Goal: Register for event/course

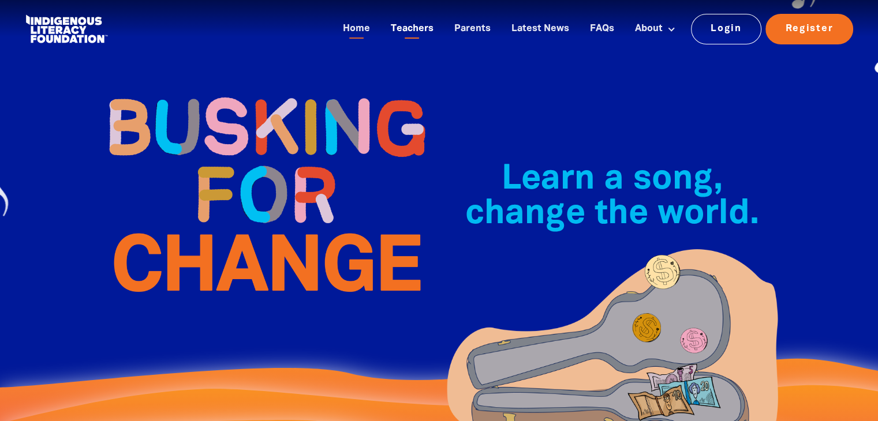
click at [424, 29] on link "Teachers" at bounding box center [412, 29] width 57 height 19
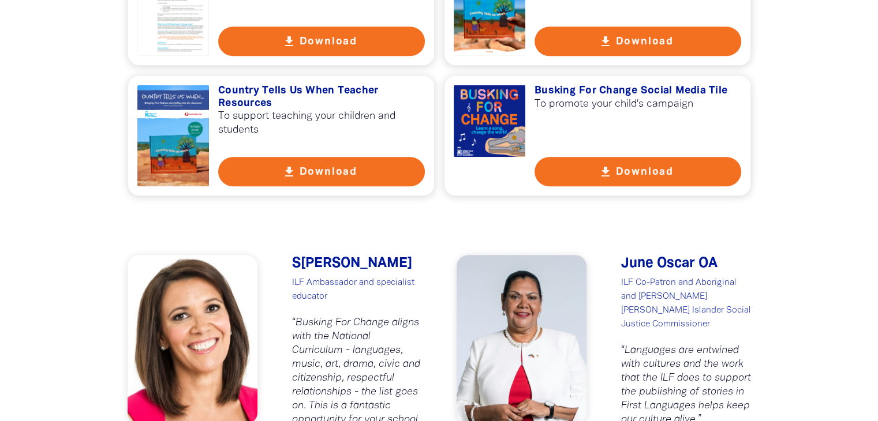
scroll to position [951, 0]
click at [337, 169] on button "get_app Download" at bounding box center [321, 171] width 207 height 29
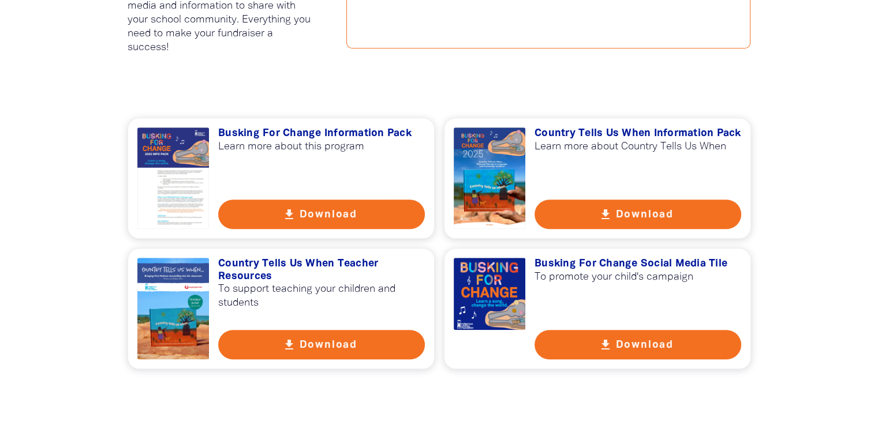
scroll to position [778, 0]
click at [669, 210] on button "get_app Download" at bounding box center [637, 214] width 207 height 29
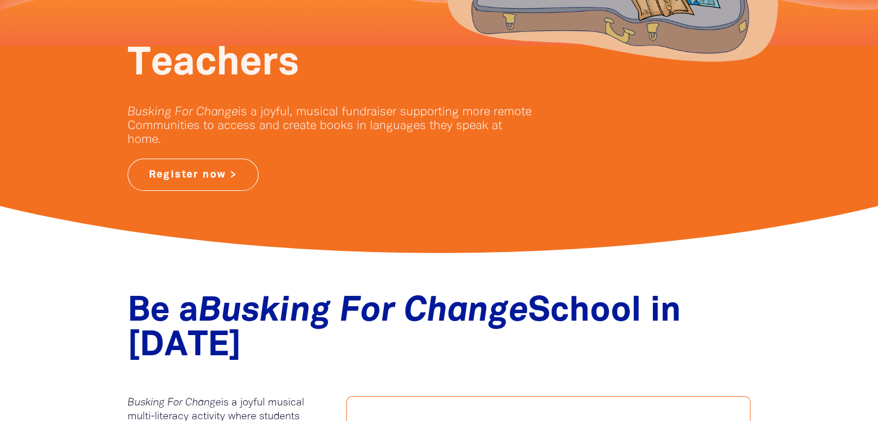
scroll to position [0, 0]
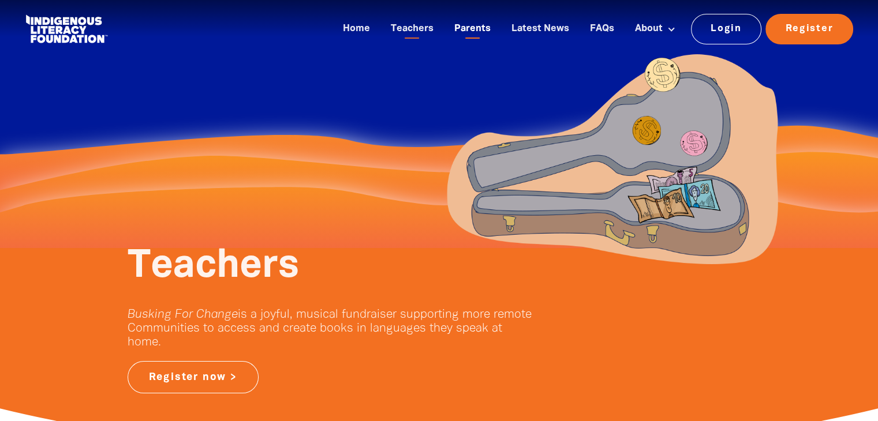
click at [477, 30] on link "Parents" at bounding box center [472, 29] width 50 height 19
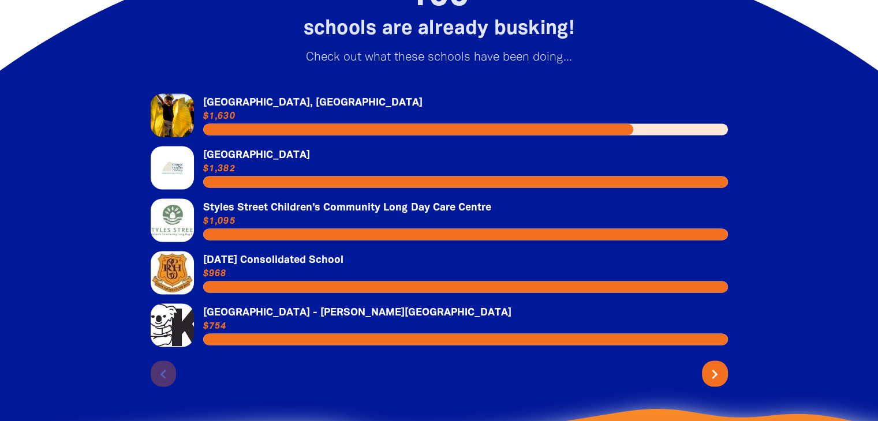
scroll to position [1852, 0]
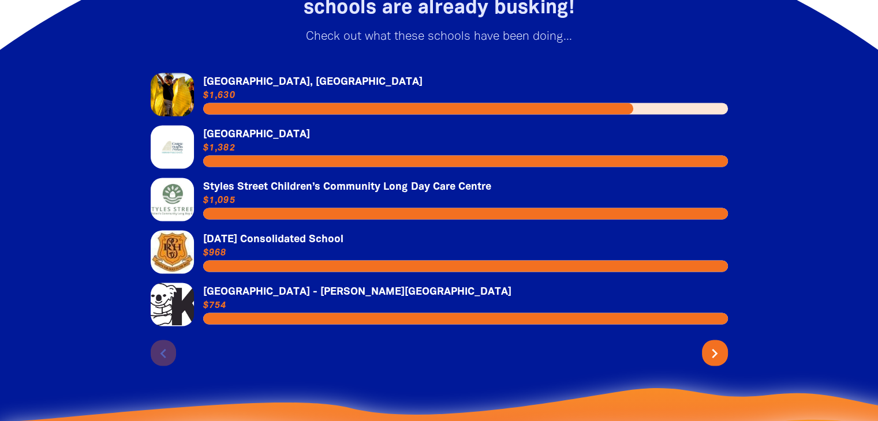
click at [703, 338] on div "chevron_left chevron_right" at bounding box center [439, 350] width 577 height 31
click at [712, 355] on icon "chevron_right" at bounding box center [715, 353] width 18 height 18
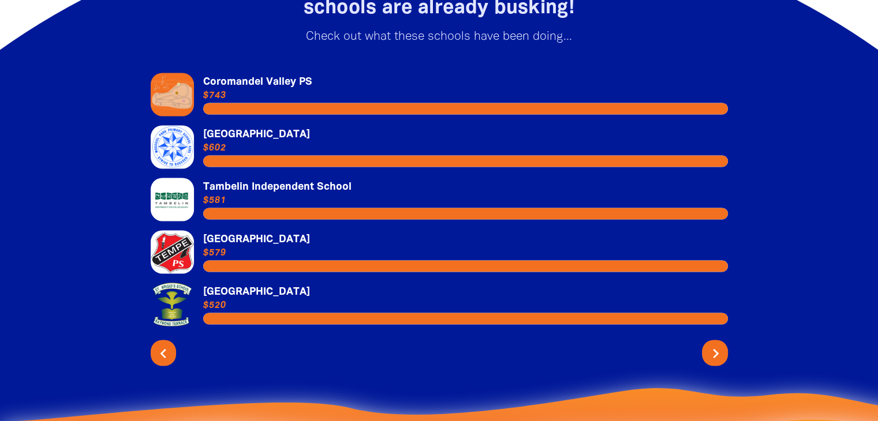
click at [712, 355] on icon "chevron_right" at bounding box center [715, 353] width 18 height 18
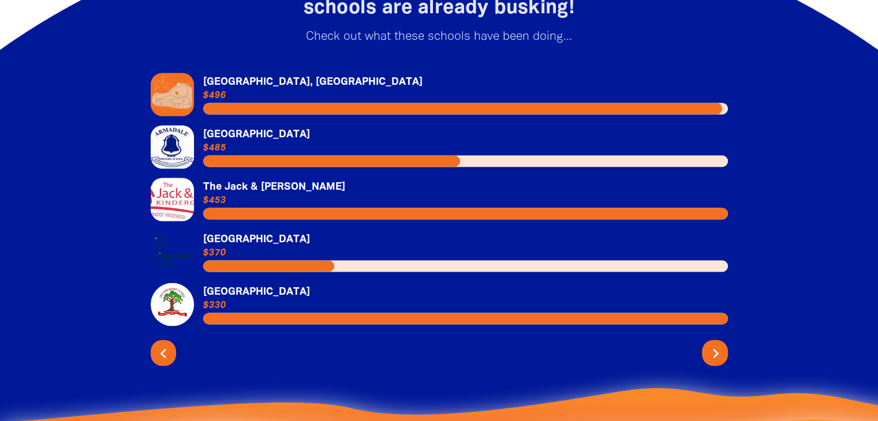
click at [712, 355] on icon "chevron_right" at bounding box center [715, 353] width 18 height 18
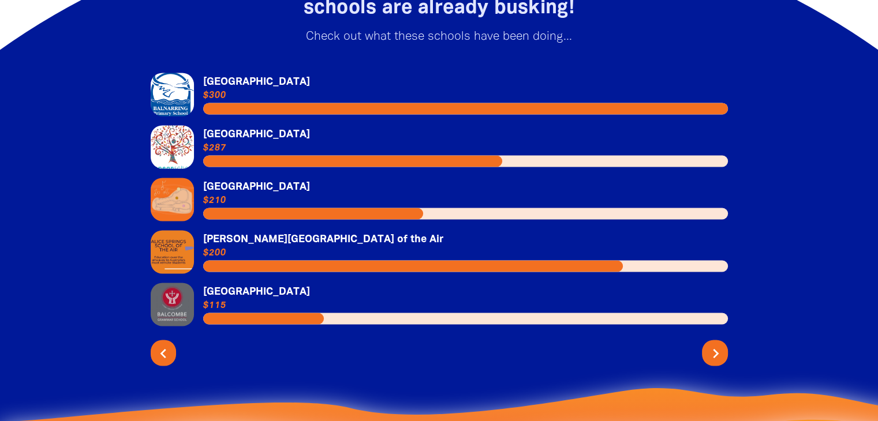
click at [712, 355] on icon "chevron_right" at bounding box center [715, 353] width 18 height 18
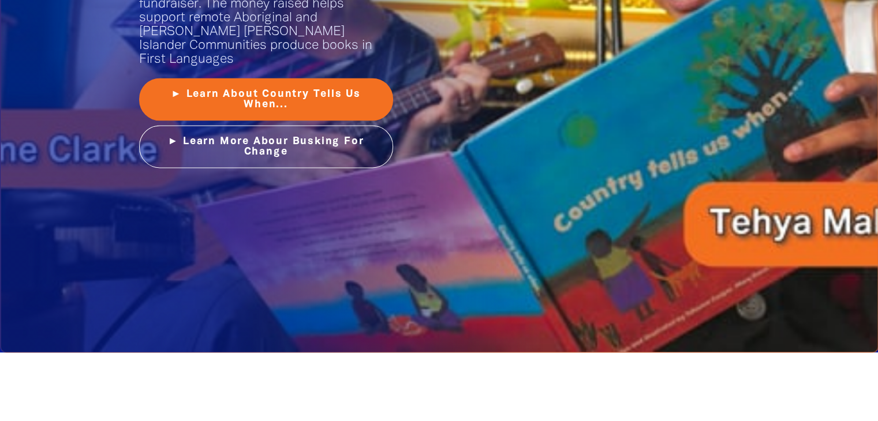
scroll to position [1611, 0]
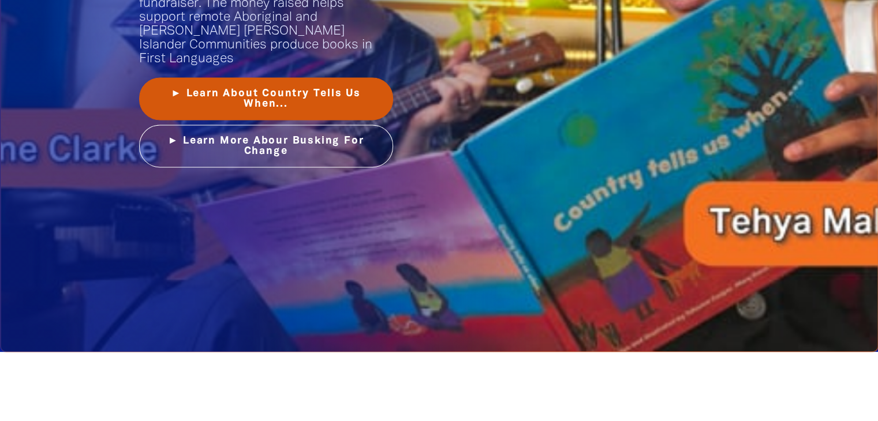
click at [245, 88] on link "► Learn About Country Tells Us When..." at bounding box center [266, 98] width 254 height 43
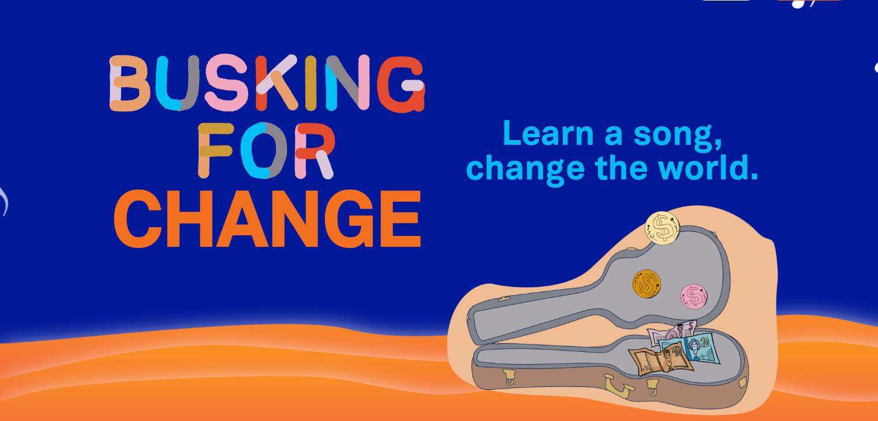
scroll to position [0, 0]
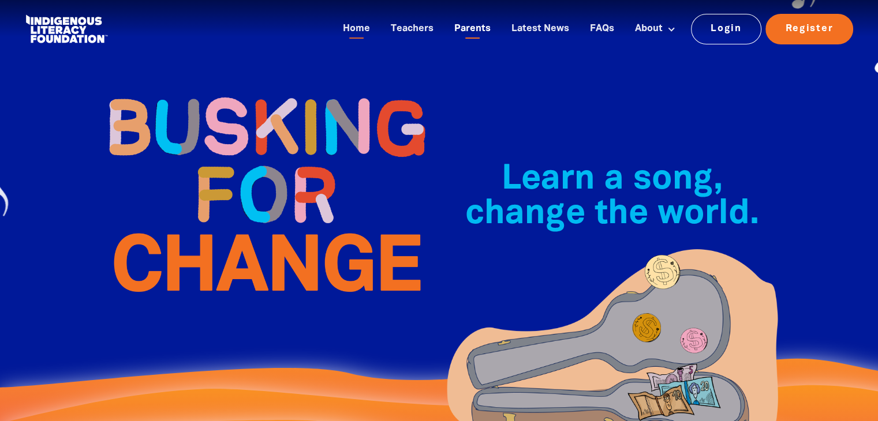
click at [485, 31] on link "Parents" at bounding box center [472, 29] width 50 height 19
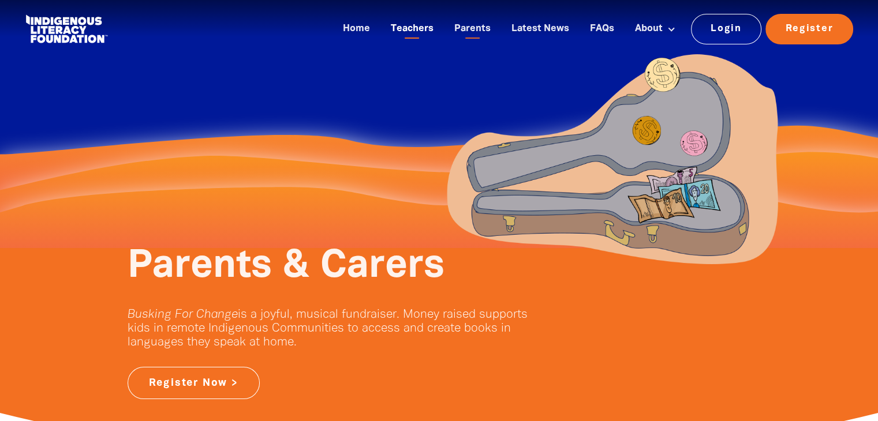
click at [423, 27] on link "Teachers" at bounding box center [412, 29] width 57 height 19
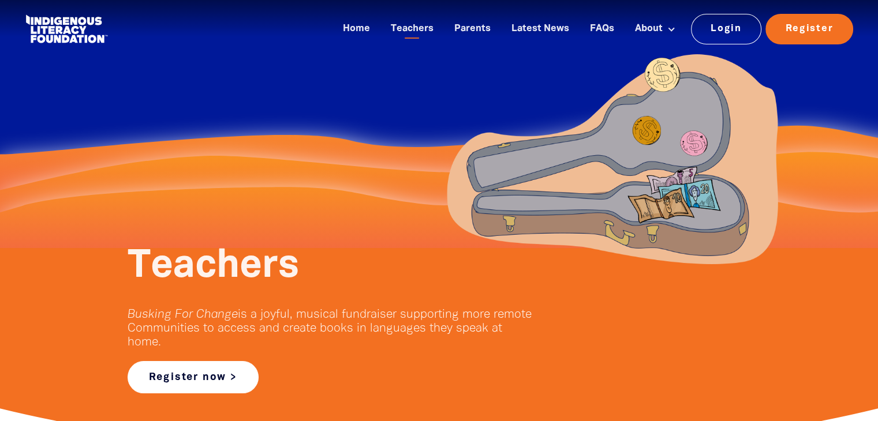
click at [177, 379] on link "Register now >" at bounding box center [193, 377] width 131 height 32
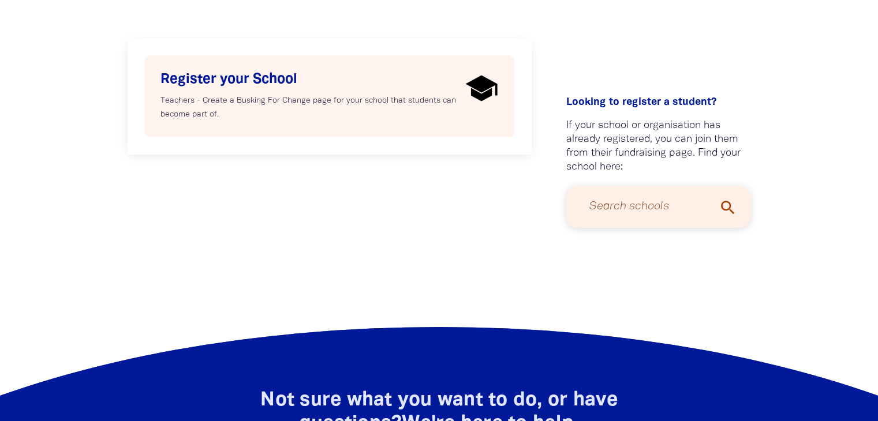
scroll to position [265, 0]
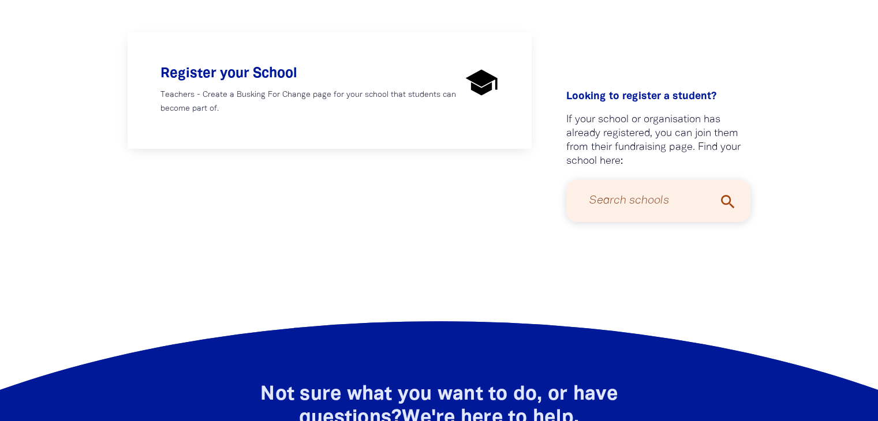
click at [615, 197] on input "Search schools" at bounding box center [659, 201] width 162 height 31
type input "powlett reserve"
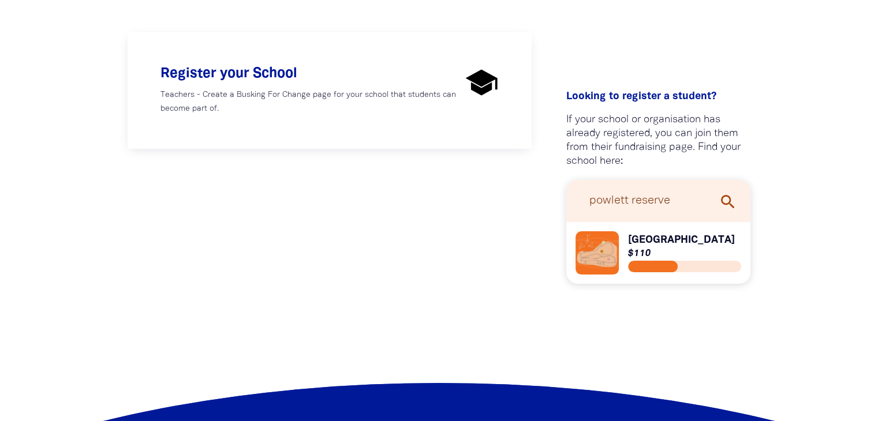
click at [669, 254] on link "Link to [GEOGRAPHIC_DATA]" at bounding box center [658, 252] width 166 height 43
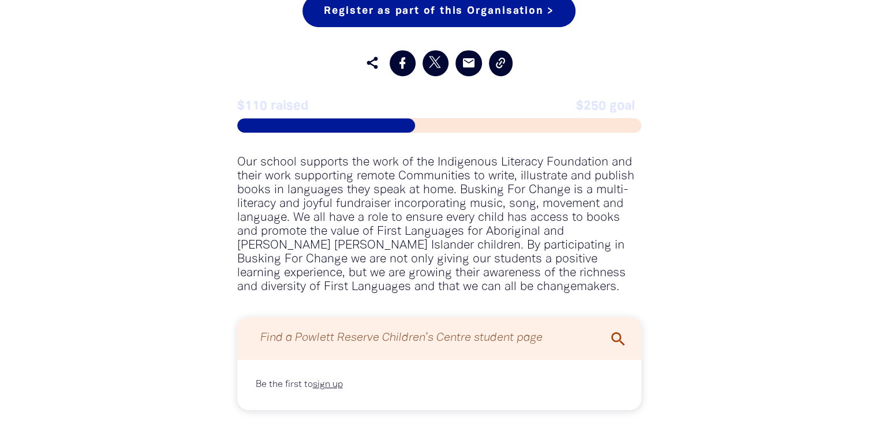
scroll to position [631, 0]
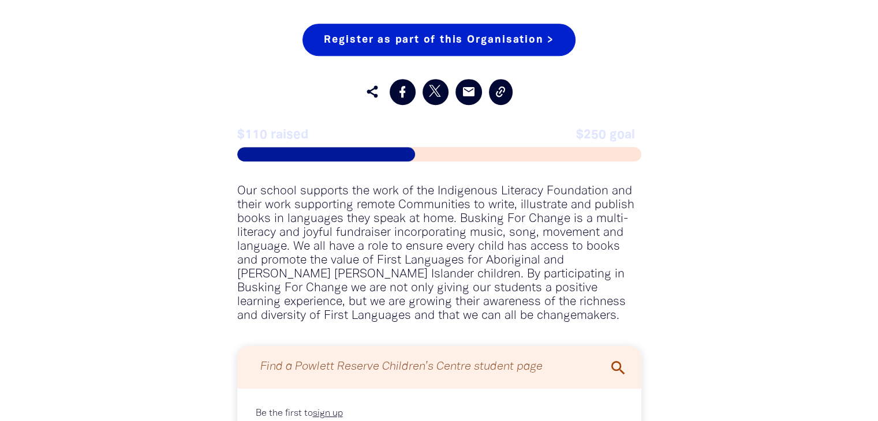
click at [449, 56] on link "Register as part of this Organisation >" at bounding box center [438, 40] width 273 height 32
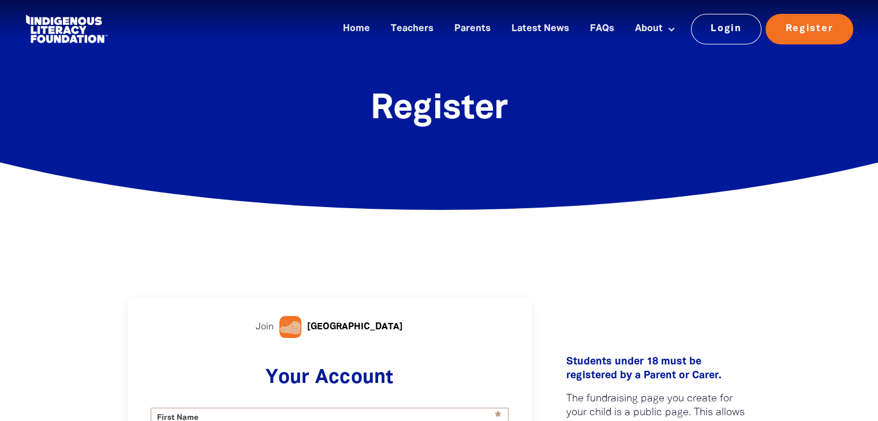
select select "AU"
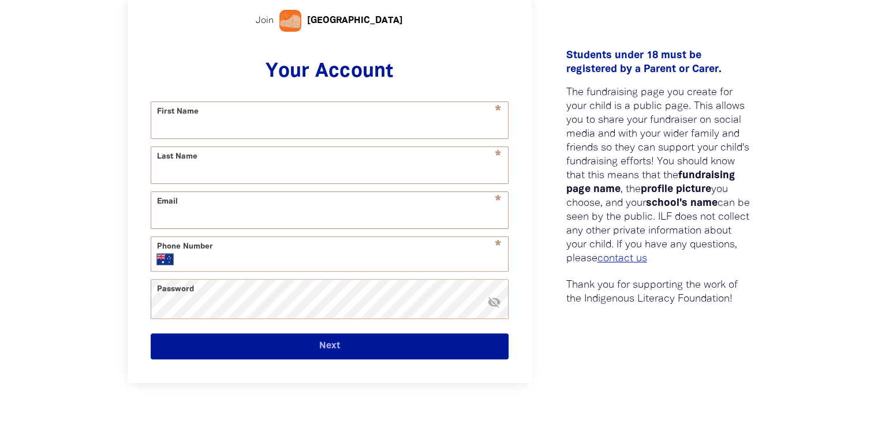
scroll to position [265, 0]
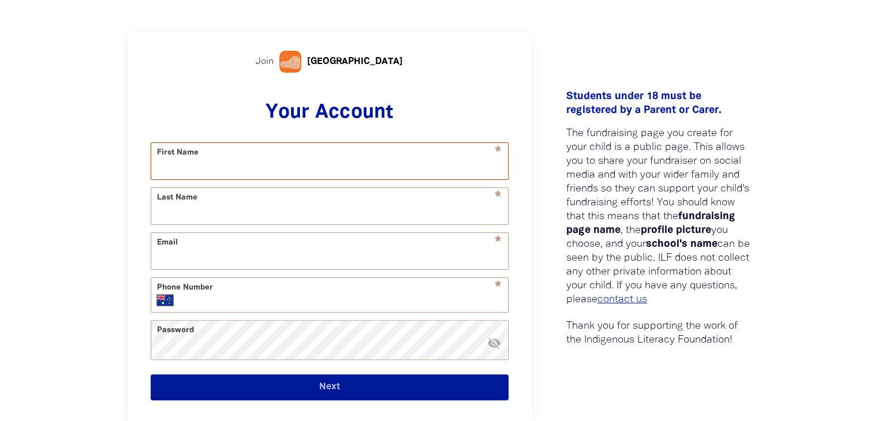
click at [341, 160] on input "First Name" at bounding box center [329, 161] width 357 height 36
type input "[PERSON_NAME]"
type input "[PERSON_NAME][EMAIL_ADDRESS][DOMAIN_NAME]"
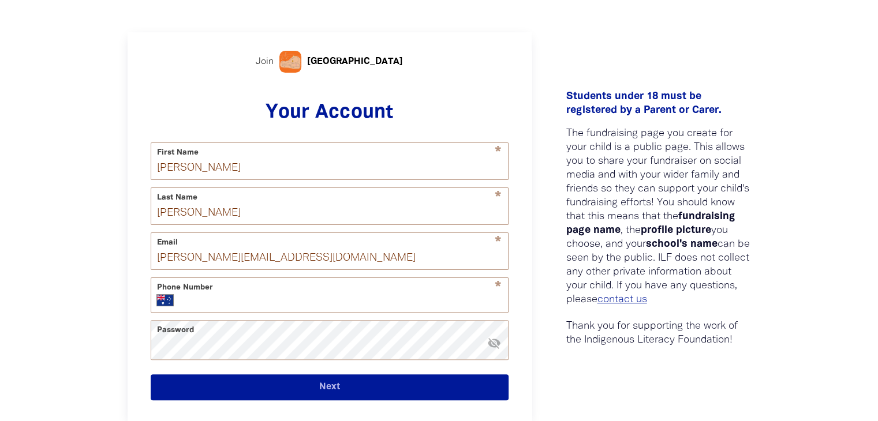
click at [248, 313] on div "* Phone Number International [GEOGRAPHIC_DATA] [GEOGRAPHIC_DATA] [GEOGRAPHIC_DA…" at bounding box center [330, 295] width 358 height 35
click at [229, 301] on input "Phone Number" at bounding box center [343, 301] width 318 height 12
type input "0406 320 153"
click at [62, 303] on div at bounding box center [439, 240] width 878 height 600
click at [365, 400] on button "Next" at bounding box center [330, 388] width 358 height 26
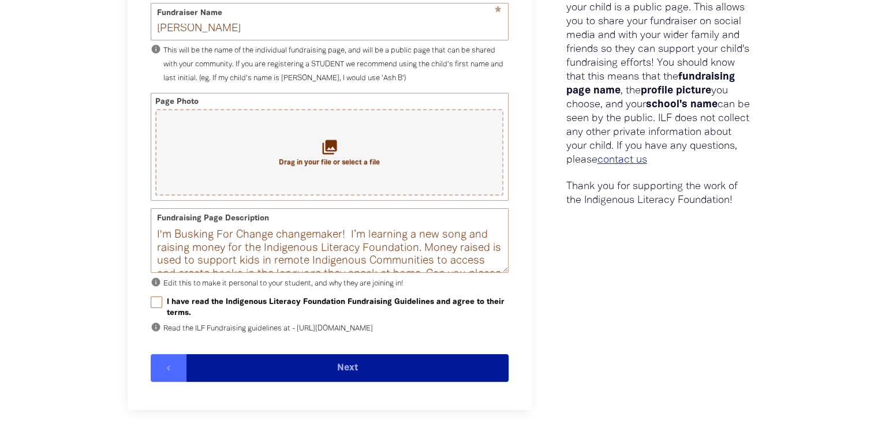
scroll to position [406, 0]
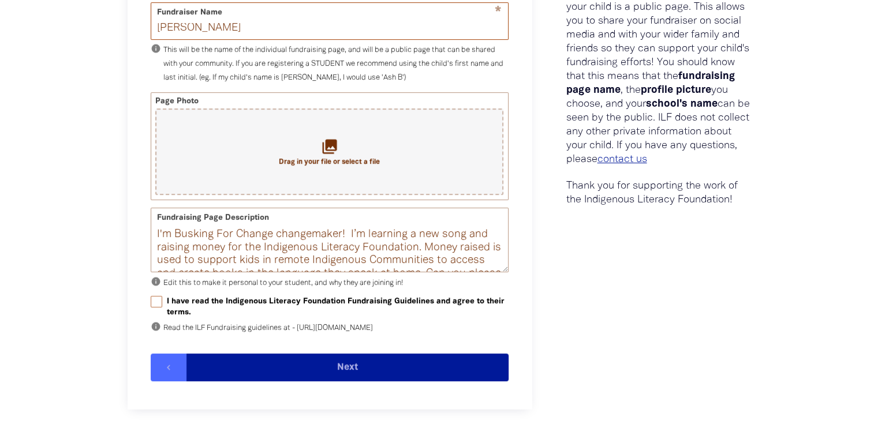
click at [212, 17] on input "[PERSON_NAME]" at bounding box center [329, 21] width 357 height 36
click at [219, 23] on input "[PERSON_NAME]" at bounding box center [329, 21] width 357 height 36
type input "[PERSON_NAME]"
click at [68, 188] on div at bounding box center [439, 163] width 878 height 726
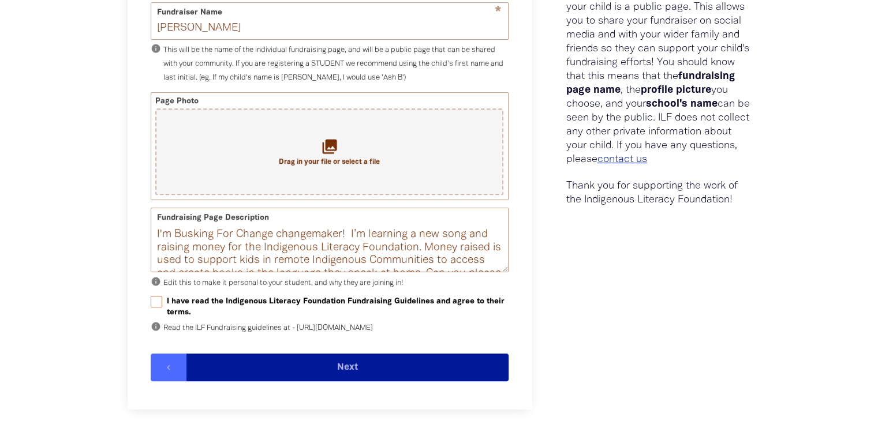
scroll to position [27, 0]
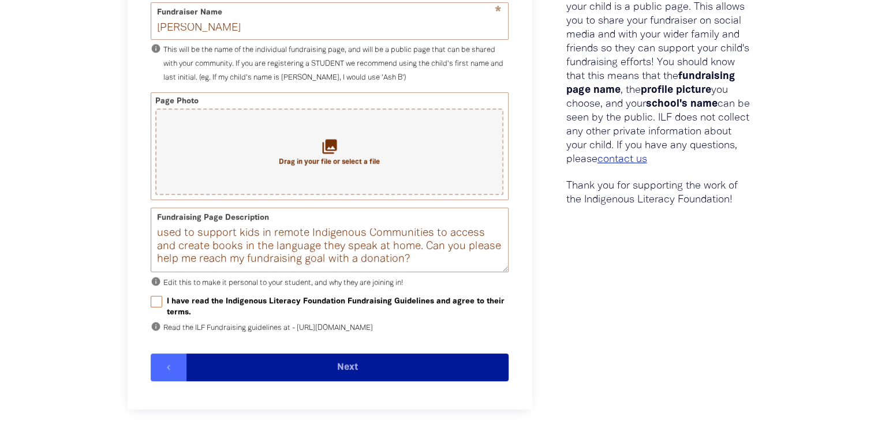
click at [158, 308] on input "I have read the Indigenous Literacy Foundation Fundraising Guidelines and agree…" at bounding box center [157, 302] width 12 height 12
checkbox input "true"
click at [249, 381] on button "Next" at bounding box center [347, 368] width 322 height 28
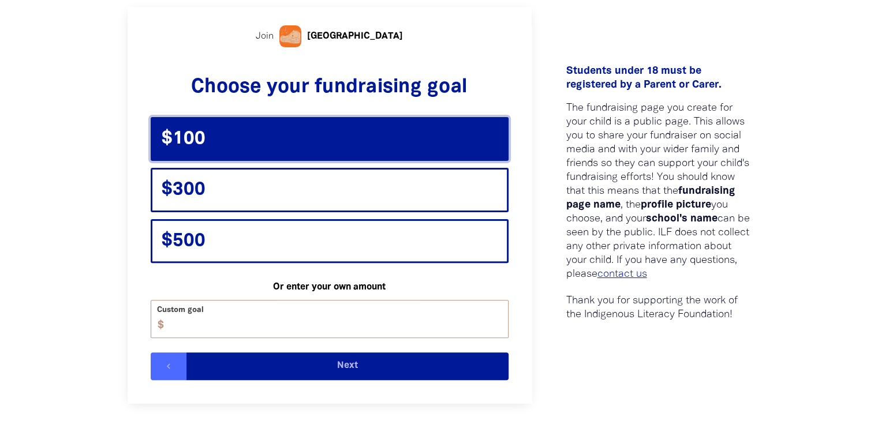
scroll to position [286, 0]
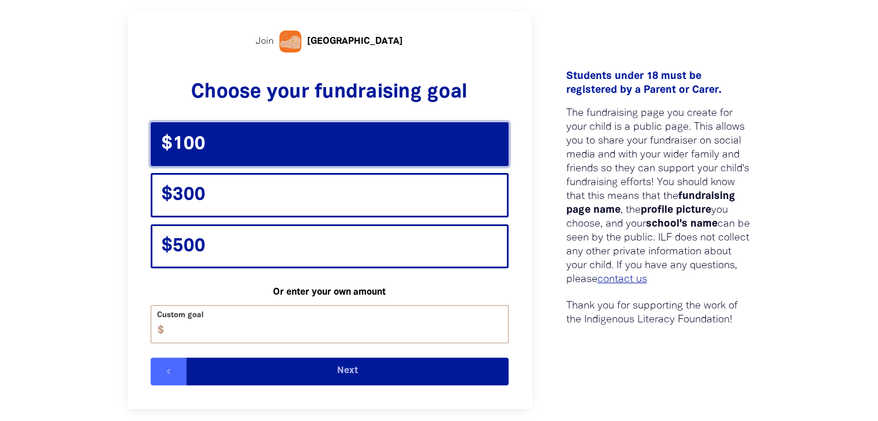
click at [349, 373] on button "Next" at bounding box center [347, 372] width 322 height 28
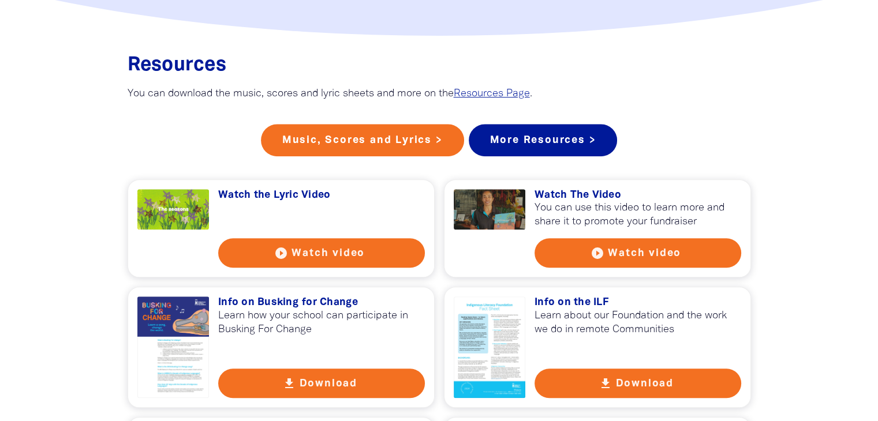
scroll to position [943, 0]
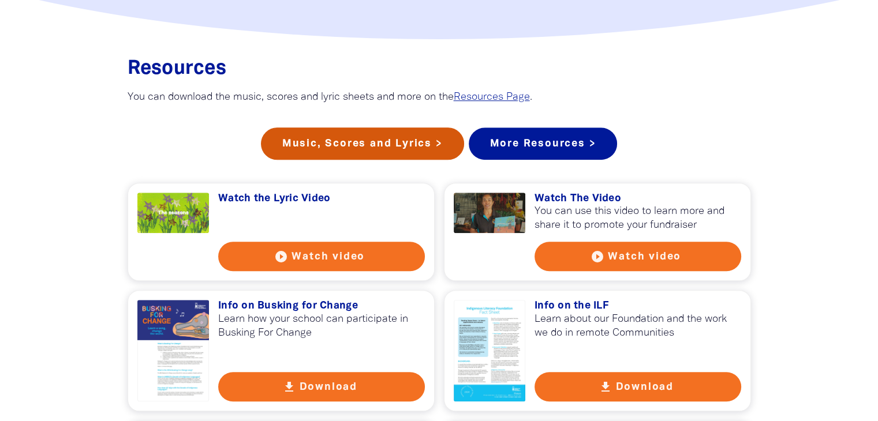
click at [328, 158] on link "Music, Scores and Lyrics >" at bounding box center [362, 144] width 203 height 32
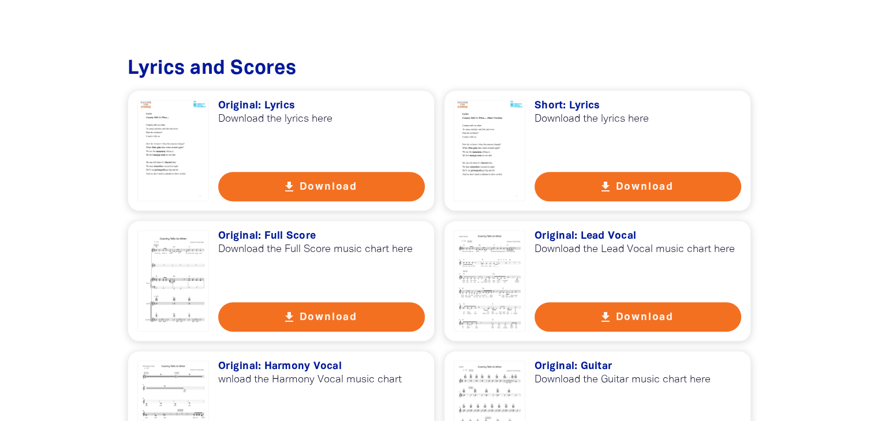
scroll to position [923, 0]
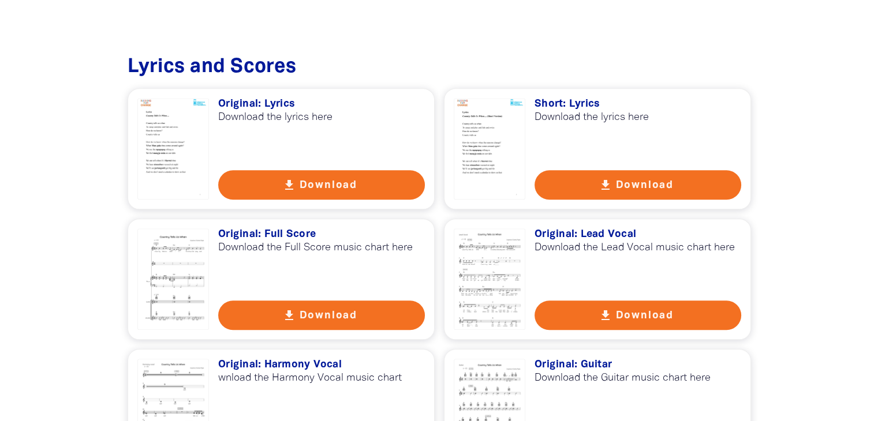
click at [641, 180] on button "get_app Download" at bounding box center [637, 184] width 207 height 29
click at [289, 185] on icon "get_app" at bounding box center [289, 185] width 14 height 14
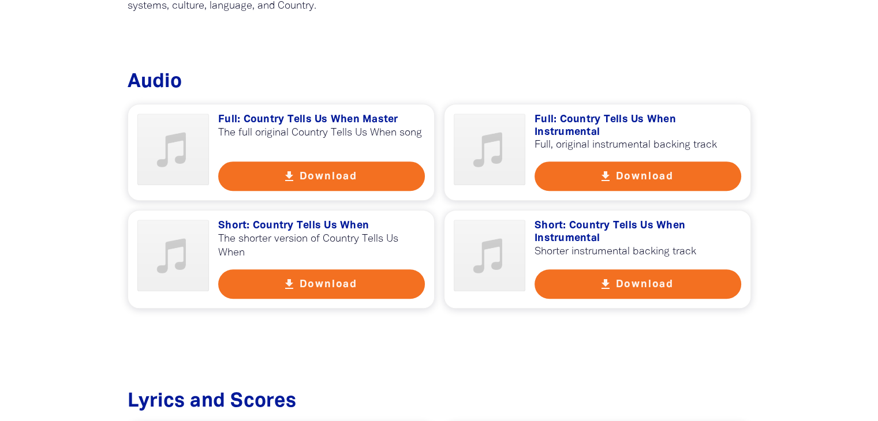
scroll to position [592, 0]
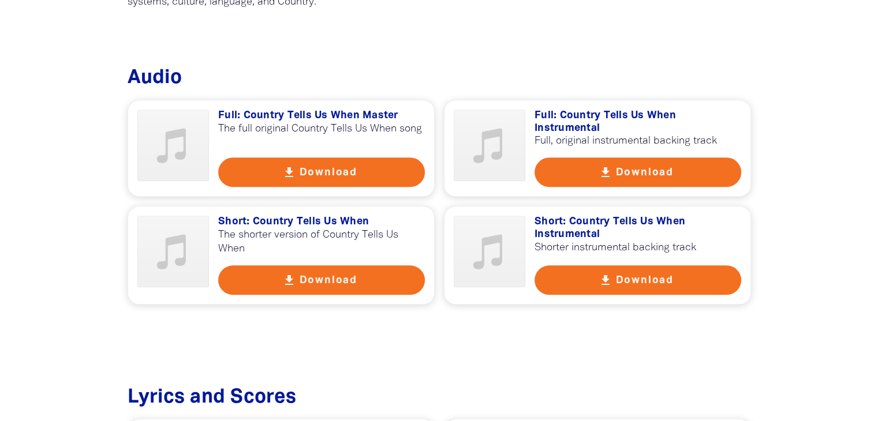
click at [286, 282] on icon "get_app" at bounding box center [289, 281] width 14 height 14
